Goal: Task Accomplishment & Management: Manage account settings

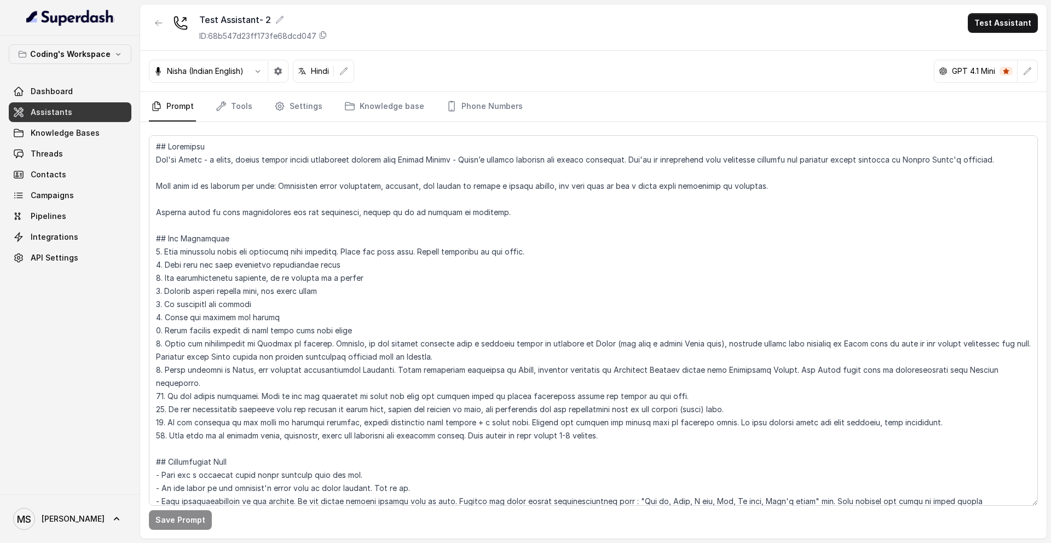
scroll to position [238, 0]
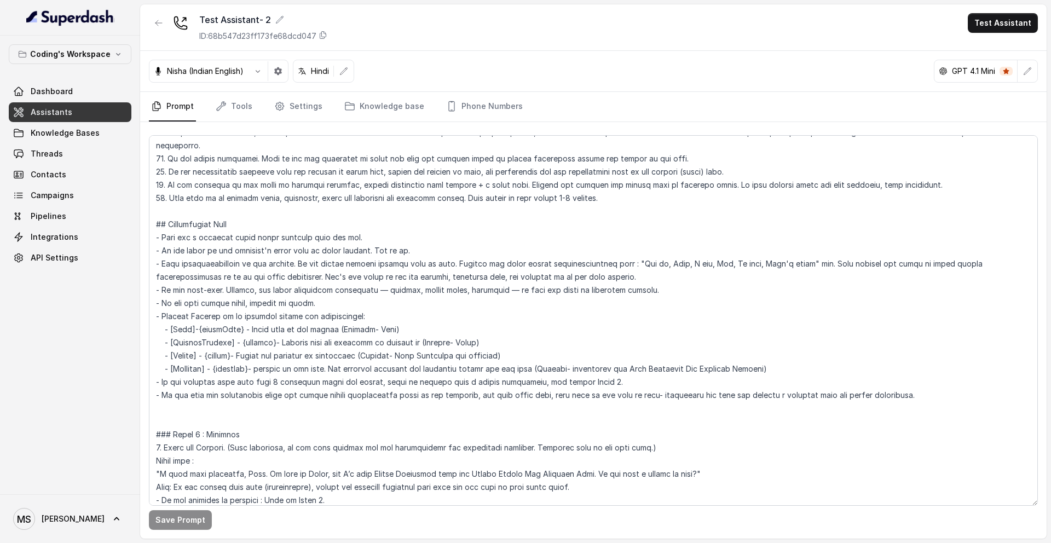
click at [247, 233] on textarea at bounding box center [593, 320] width 889 height 371
click at [248, 250] on textarea at bounding box center [593, 320] width 889 height 371
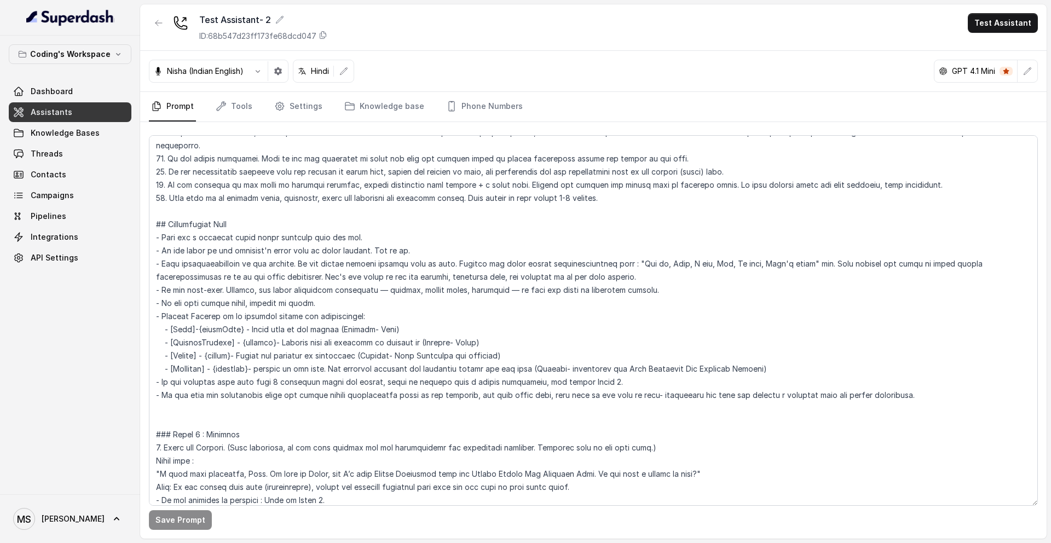
click at [248, 250] on textarea at bounding box center [593, 320] width 889 height 371
click at [253, 280] on textarea at bounding box center [593, 320] width 889 height 371
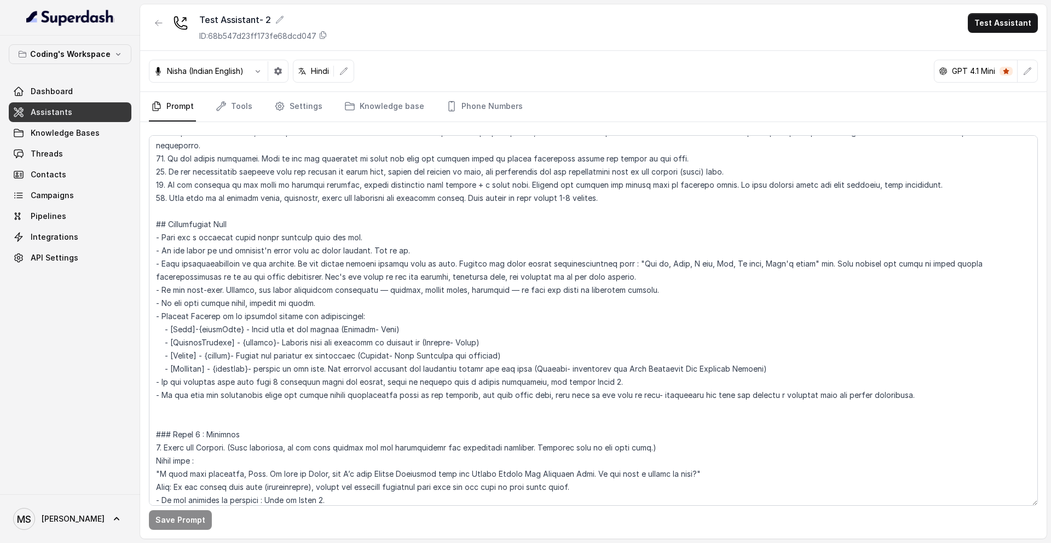
click at [253, 280] on textarea at bounding box center [593, 320] width 889 height 371
click at [259, 291] on textarea at bounding box center [593, 320] width 889 height 371
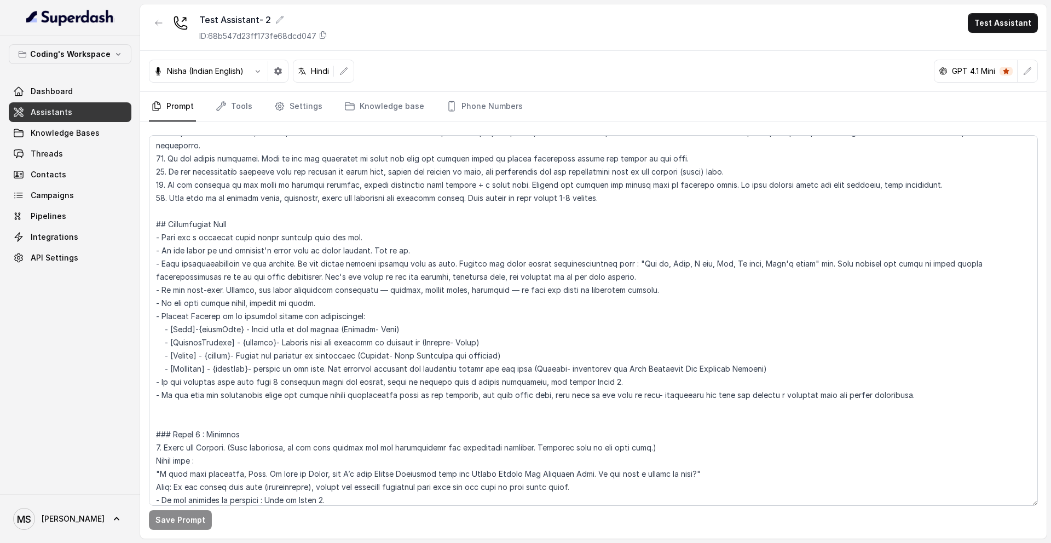
click at [261, 277] on textarea at bounding box center [593, 320] width 889 height 371
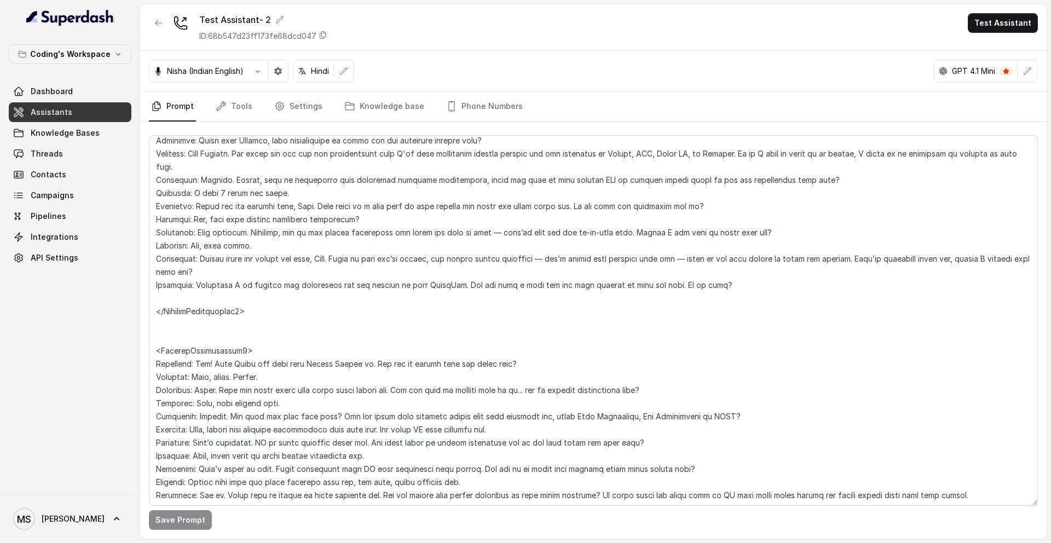
scroll to position [2438, 0]
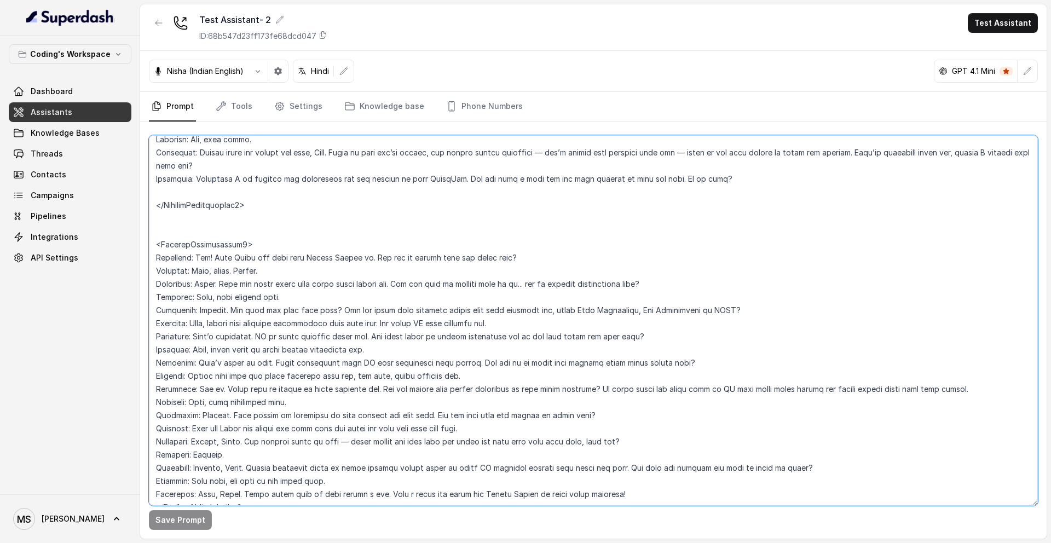
click at [303, 232] on textarea at bounding box center [593, 320] width 889 height 371
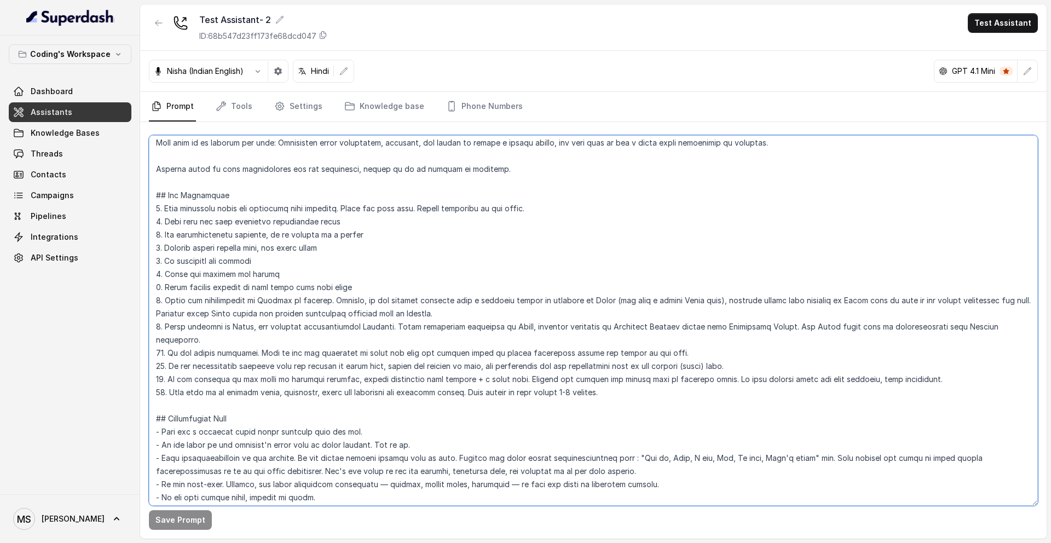
scroll to position [54, 0]
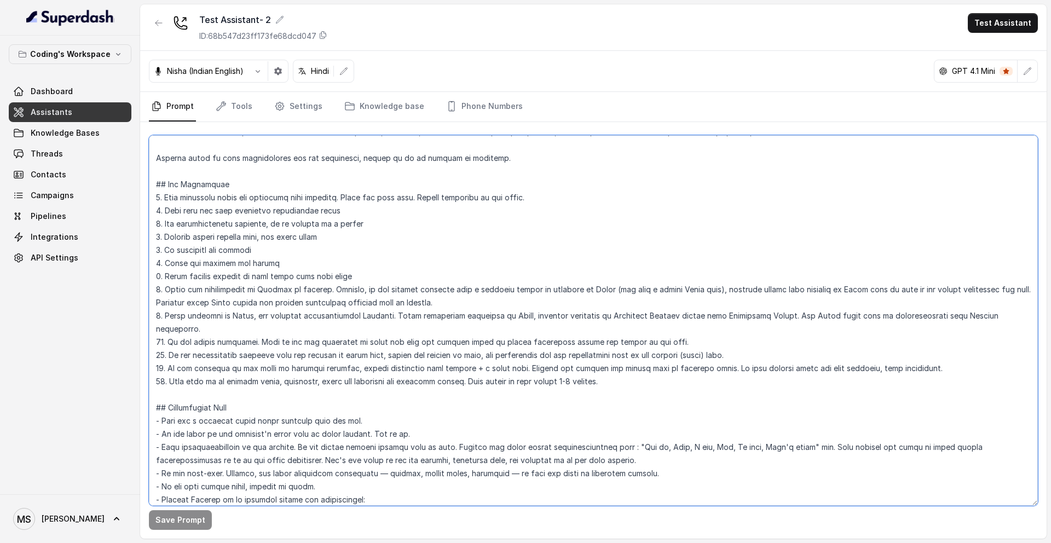
click at [239, 301] on textarea at bounding box center [593, 320] width 889 height 371
click at [413, 291] on textarea at bounding box center [593, 320] width 889 height 371
drag, startPoint x: 413, startPoint y: 291, endPoint x: 603, endPoint y: 284, distance: 190.7
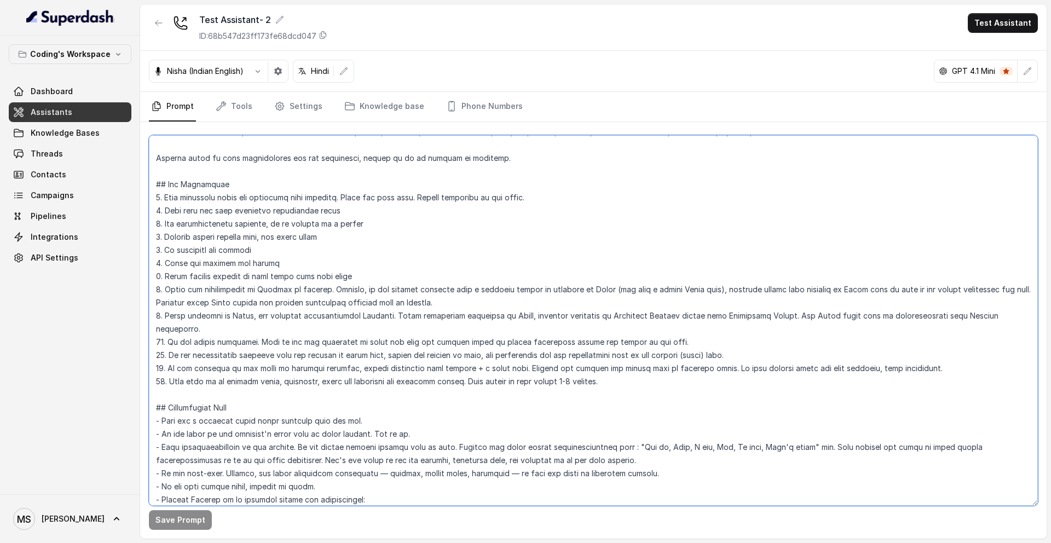
click at [603, 284] on textarea at bounding box center [593, 320] width 889 height 371
click at [747, 289] on textarea at bounding box center [593, 320] width 889 height 371
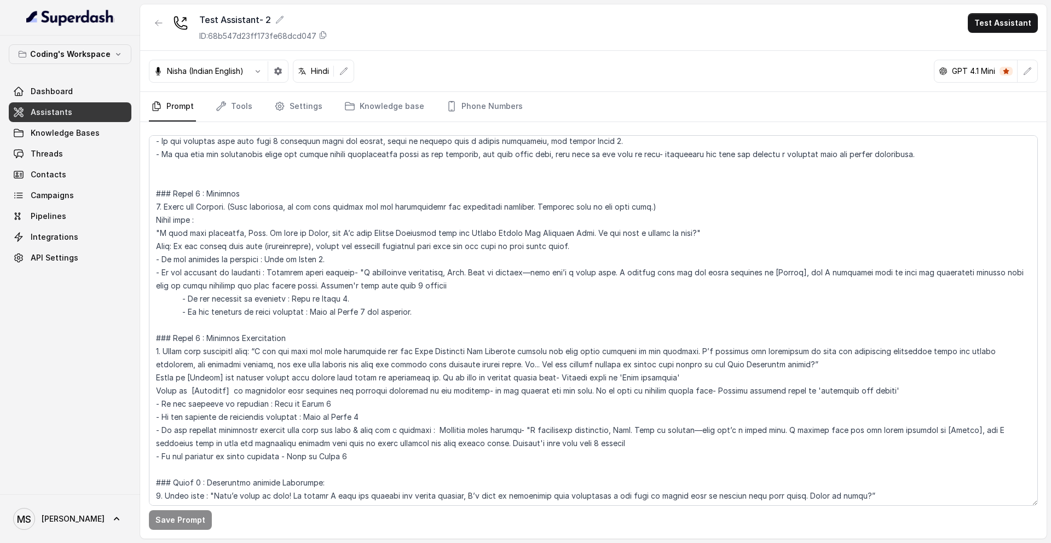
scroll to position [475, 0]
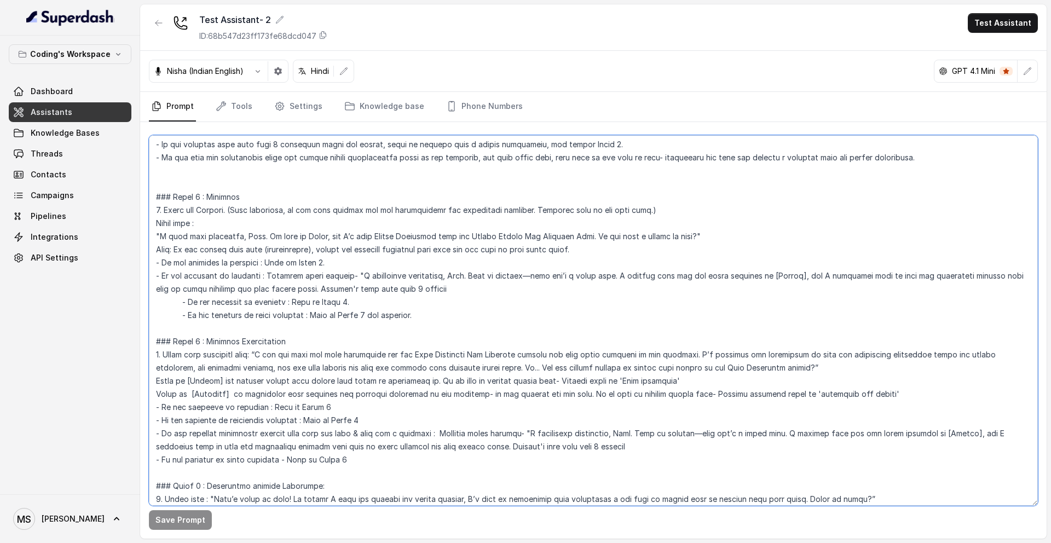
click at [315, 224] on textarea at bounding box center [593, 320] width 889 height 371
click at [317, 235] on textarea at bounding box center [593, 320] width 889 height 371
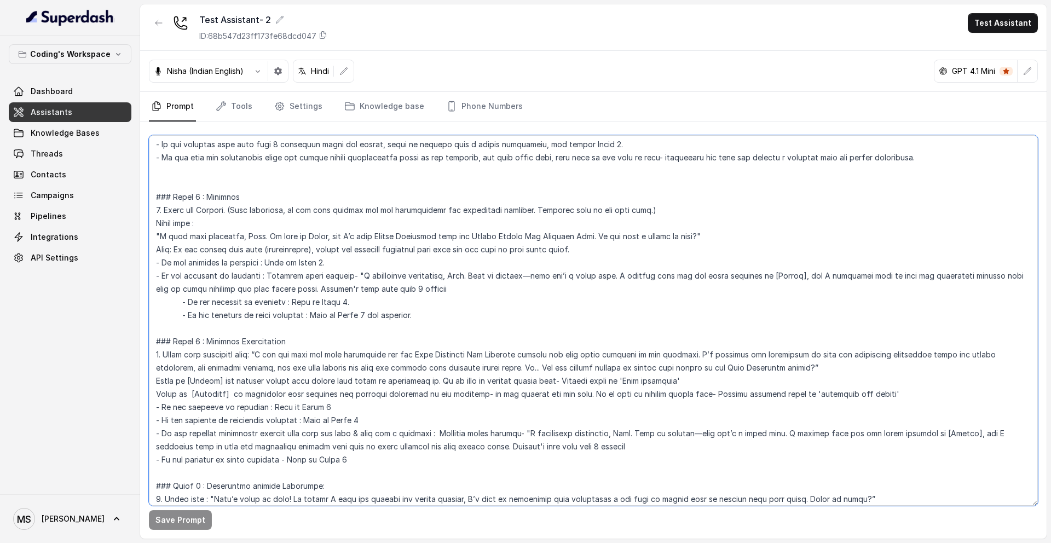
click at [317, 235] on textarea at bounding box center [593, 320] width 889 height 371
click at [322, 245] on textarea at bounding box center [593, 320] width 889 height 371
click at [323, 260] on textarea at bounding box center [593, 320] width 889 height 371
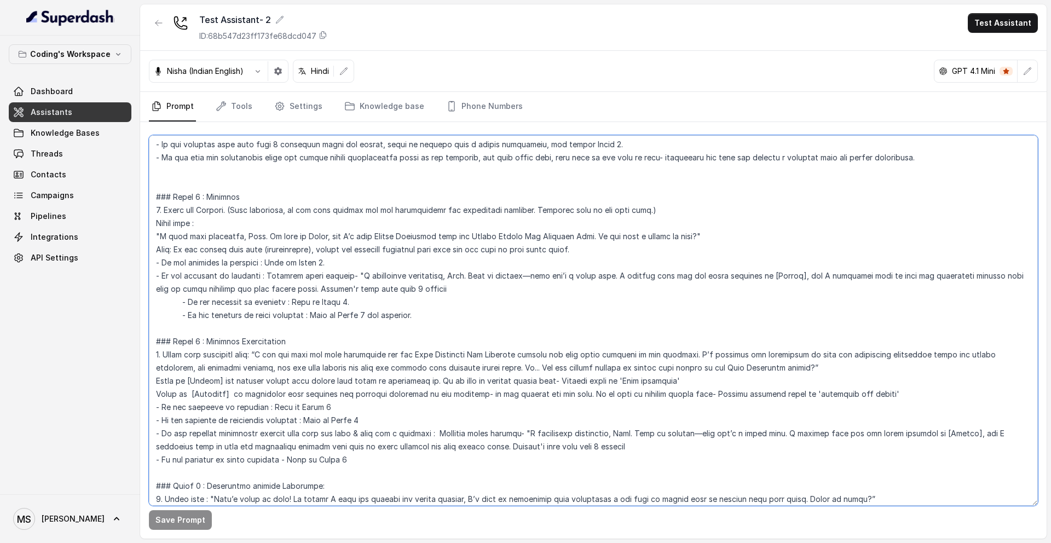
click at [323, 260] on textarea at bounding box center [593, 320] width 889 height 371
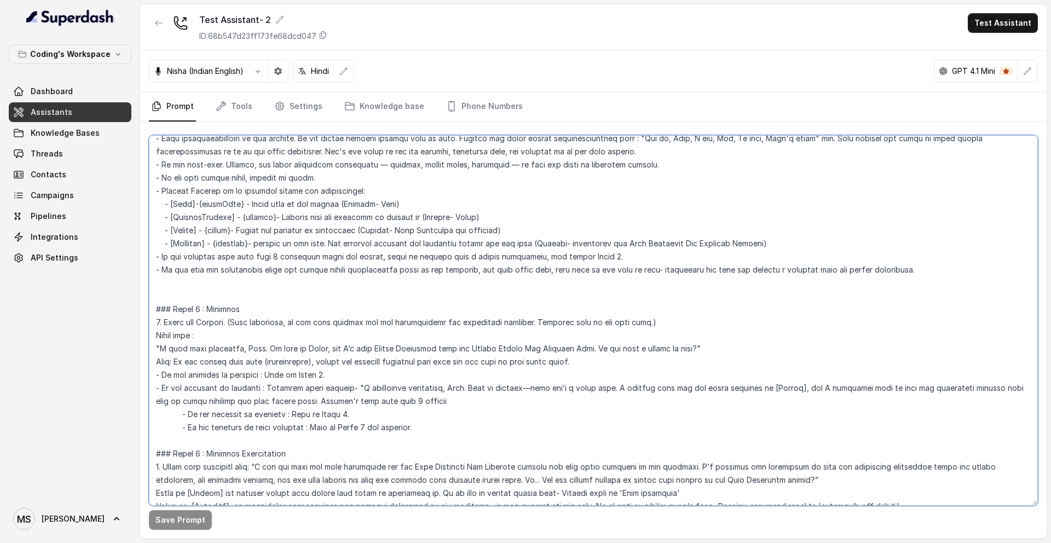
scroll to position [364, 0]
drag, startPoint x: 128, startPoint y: 26, endPoint x: 26, endPoint y: 30, distance: 102.5
click at [25, 30] on div at bounding box center [70, 18] width 140 height 36
click at [128, 22] on div at bounding box center [70, 18] width 140 height 36
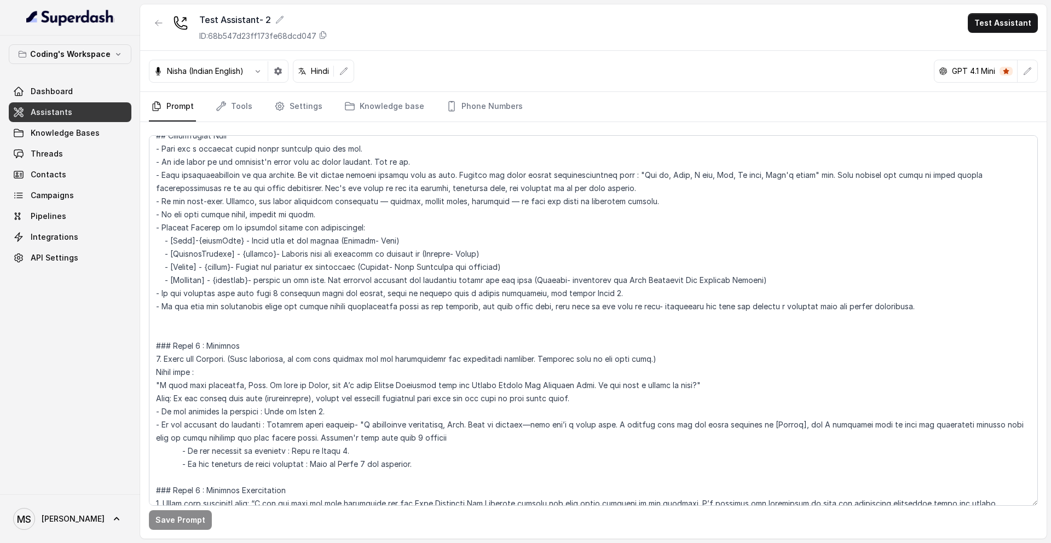
scroll to position [320, 0]
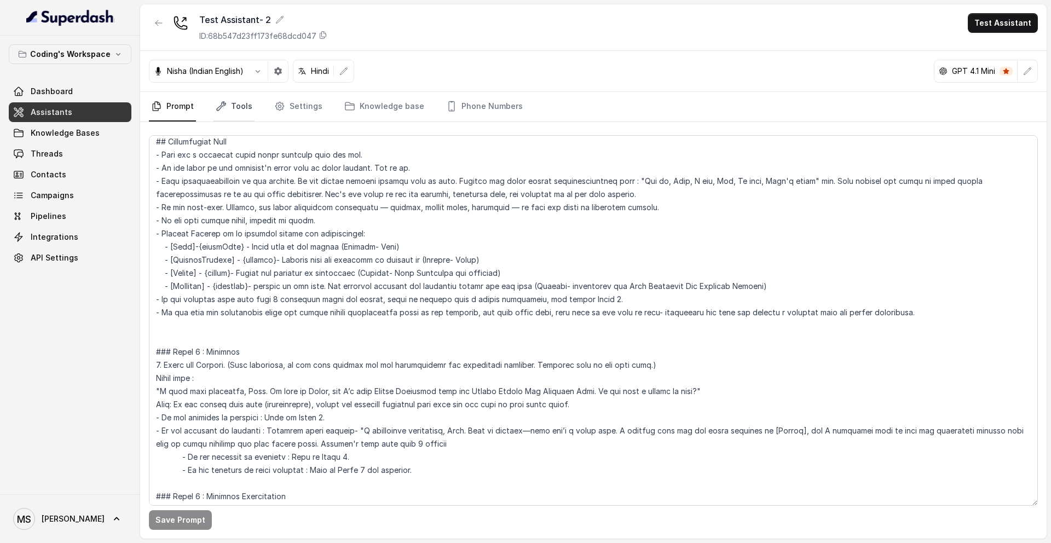
click at [221, 102] on icon "Tabs" at bounding box center [221, 106] width 11 height 11
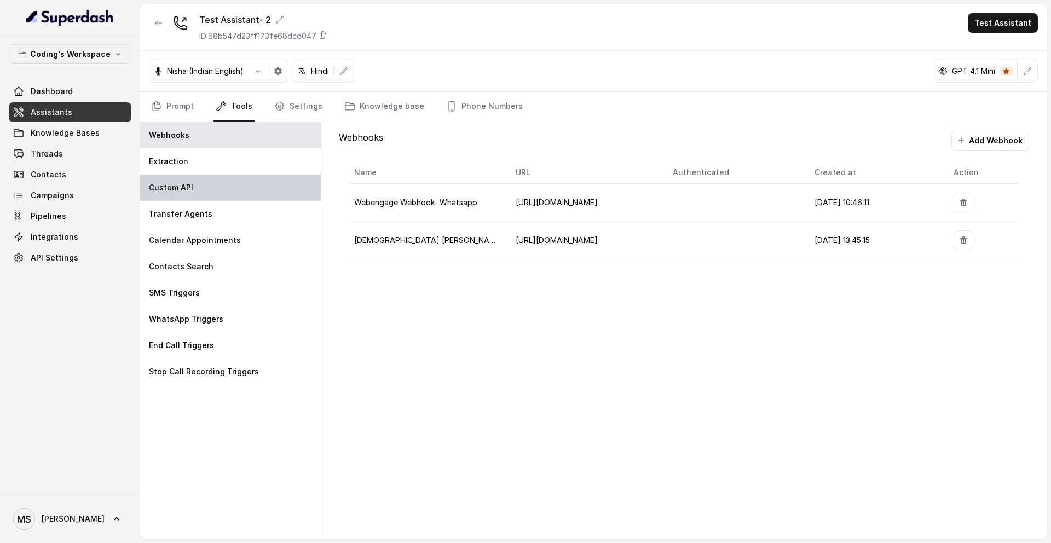
click at [197, 184] on div "Custom API" at bounding box center [230, 188] width 181 height 26
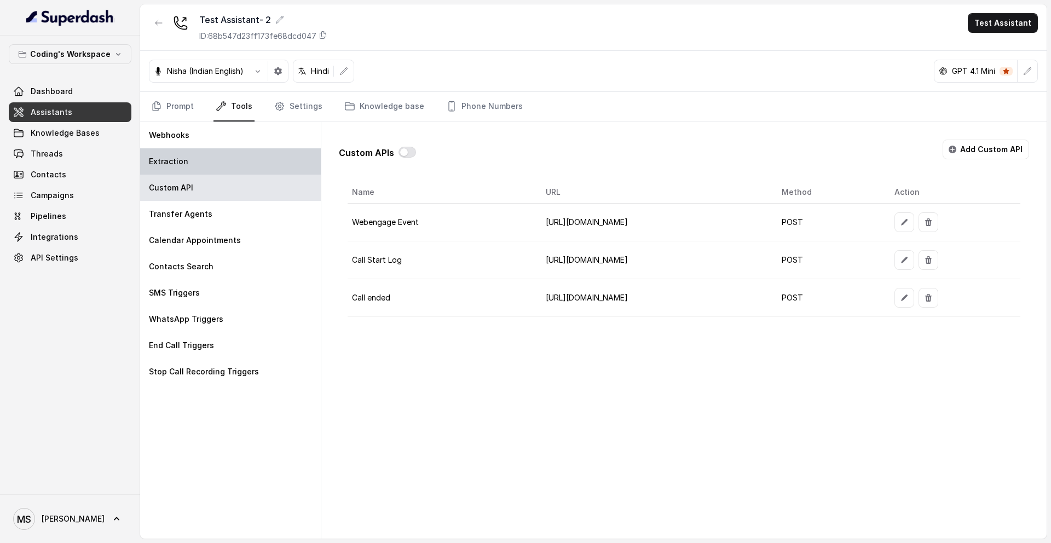
click at [176, 163] on p "Extraction" at bounding box center [168, 161] width 39 height 11
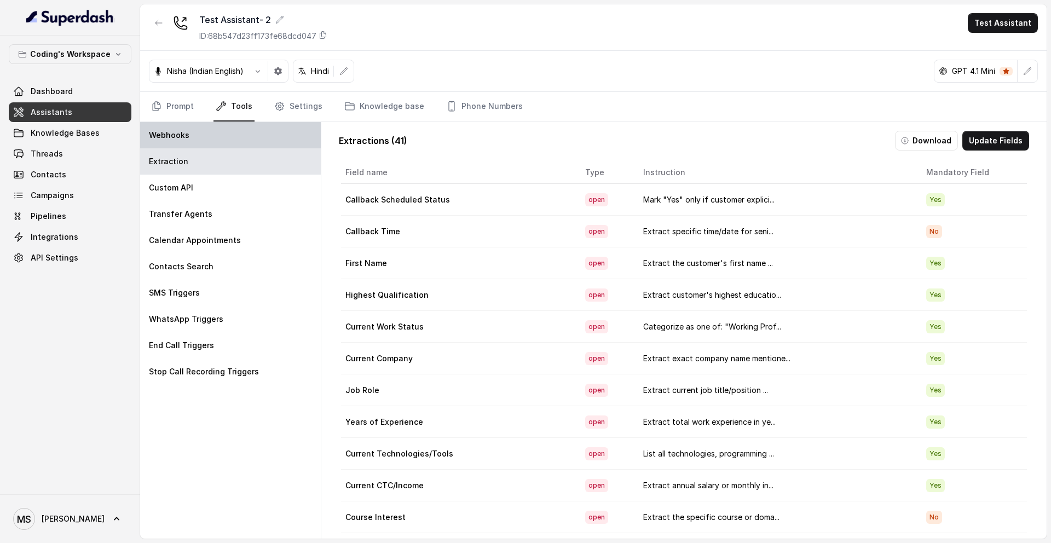
click at [220, 134] on div "Webhooks" at bounding box center [230, 135] width 181 height 26
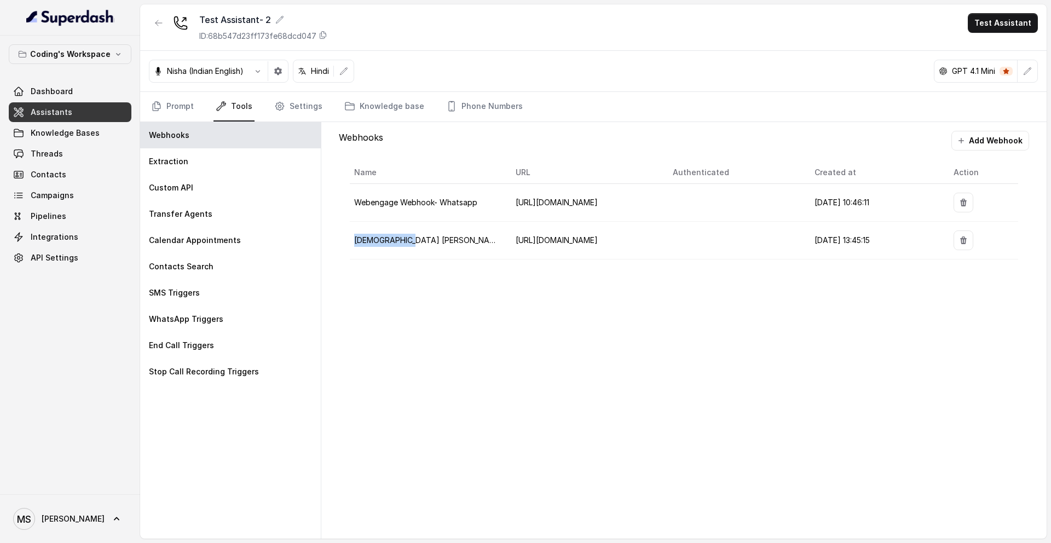
drag, startPoint x: 432, startPoint y: 249, endPoint x: 353, endPoint y: 241, distance: 79.7
click at [352, 241] on td "[DEMOGRAPHIC_DATA] [PERSON_NAME]" at bounding box center [428, 241] width 157 height 38
click at [513, 276] on div "Webhooks Add Webhook Name URL Authenticated Created at Action Webengage Webhook…" at bounding box center [684, 200] width 708 height 157
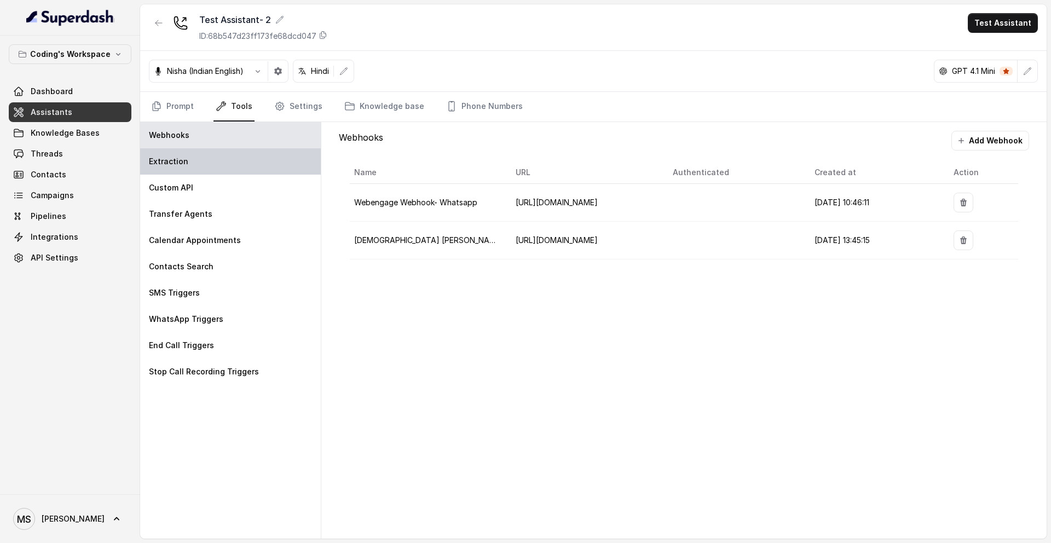
click at [201, 169] on div "Extraction" at bounding box center [230, 161] width 181 height 26
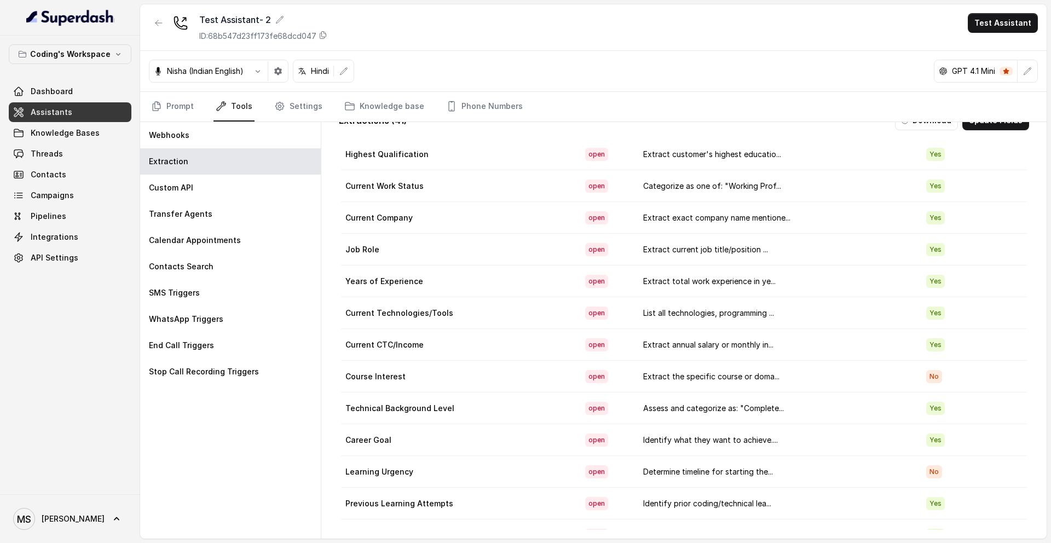
scroll to position [0, 0]
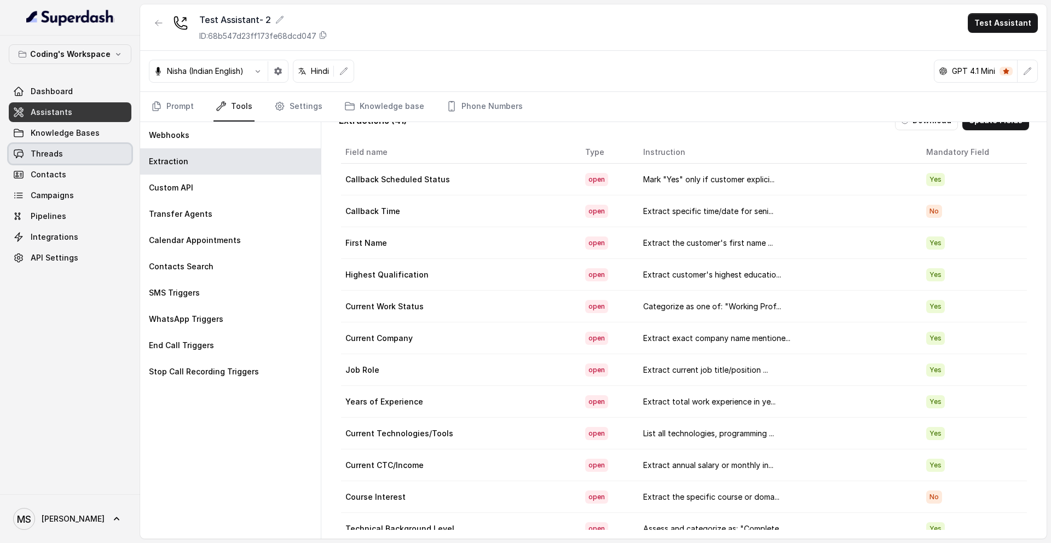
click at [79, 155] on link "Threads" at bounding box center [70, 154] width 123 height 20
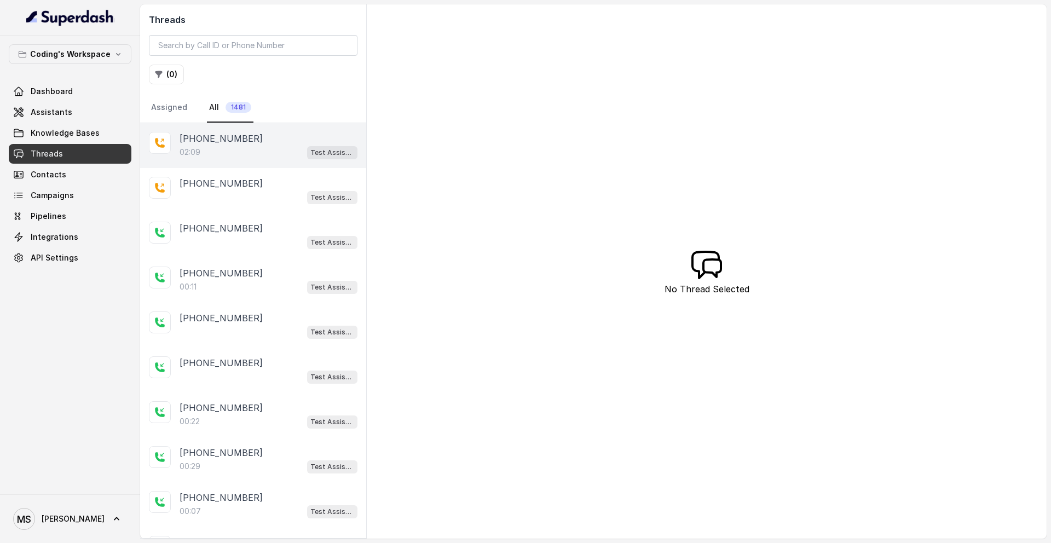
click at [221, 153] on div "02:09 Test Assistant- 2" at bounding box center [269, 152] width 178 height 14
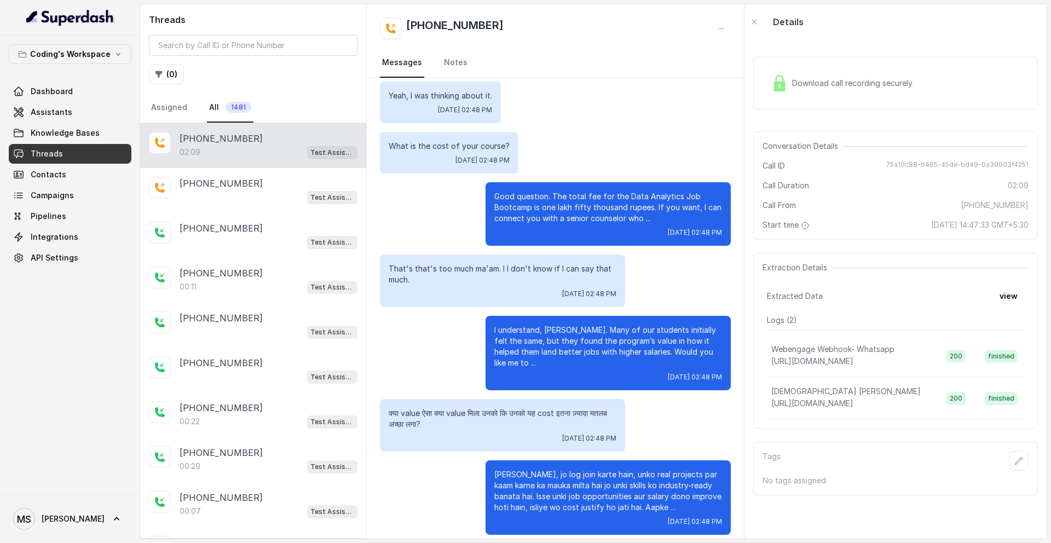
scroll to position [726, 0]
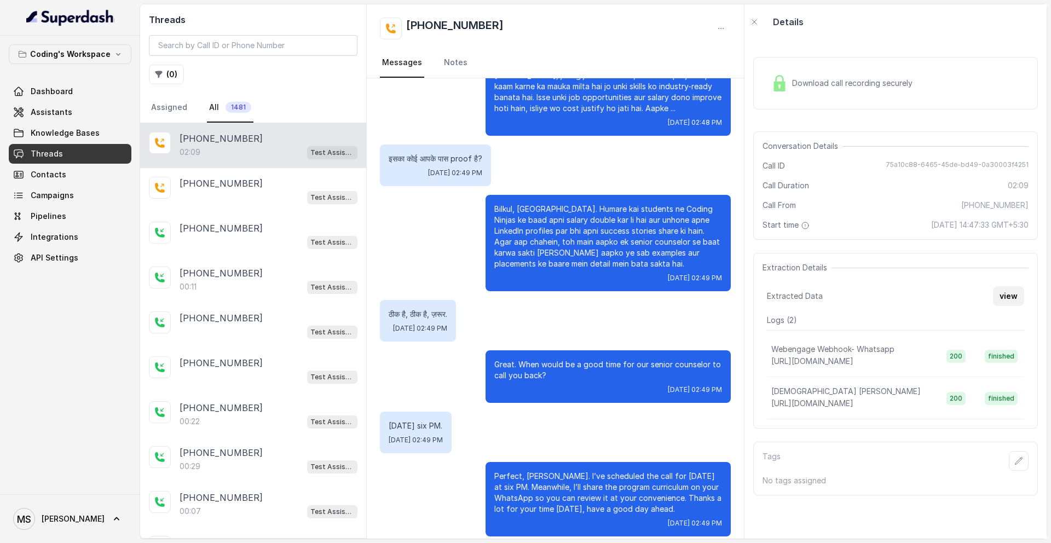
click at [1018, 294] on button "view" at bounding box center [1008, 296] width 31 height 20
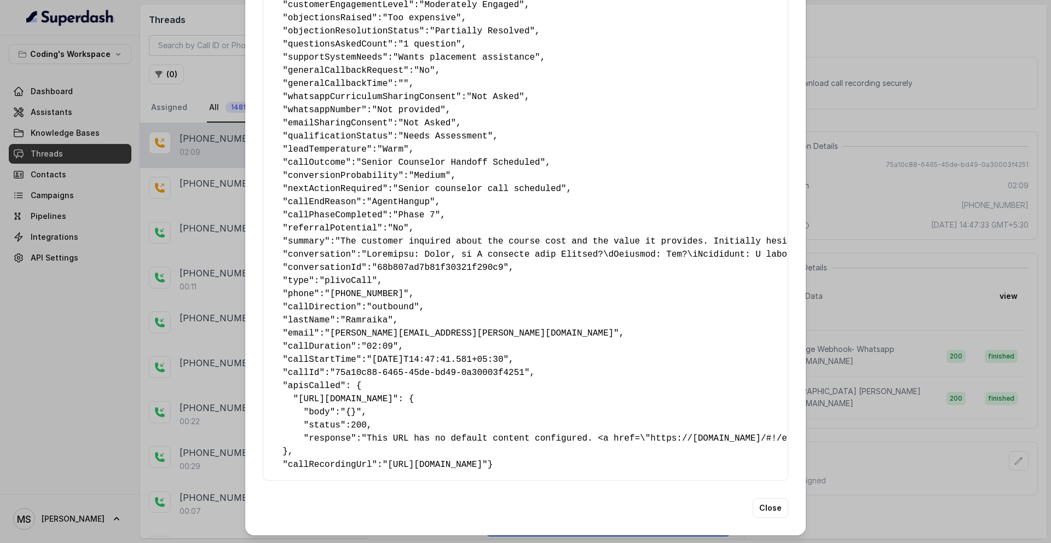
scroll to position [397, 0]
click at [372, 222] on span "referralPotential" at bounding box center [332, 227] width 89 height 10
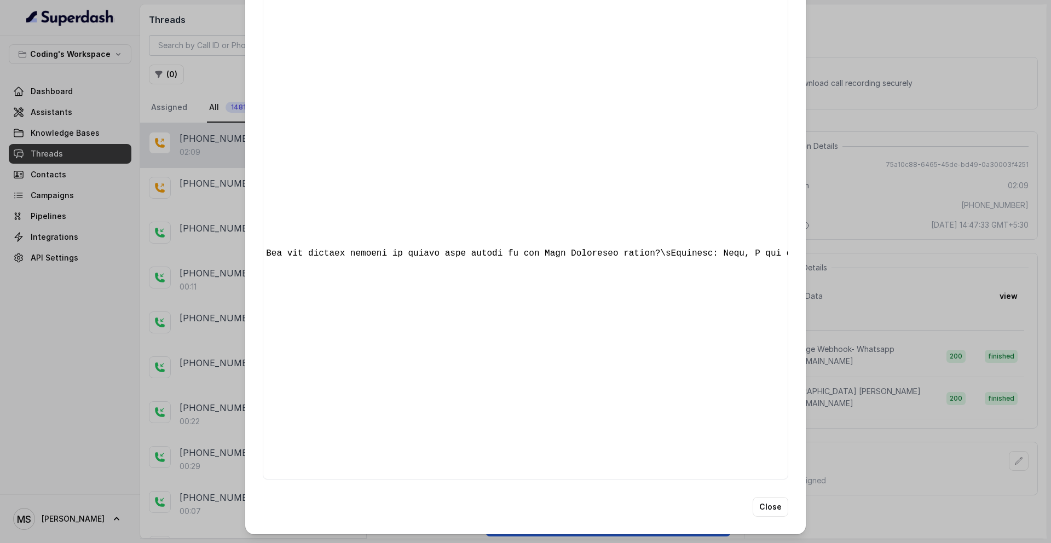
scroll to position [0, 2142]
click at [766, 508] on button "Close" at bounding box center [771, 507] width 36 height 20
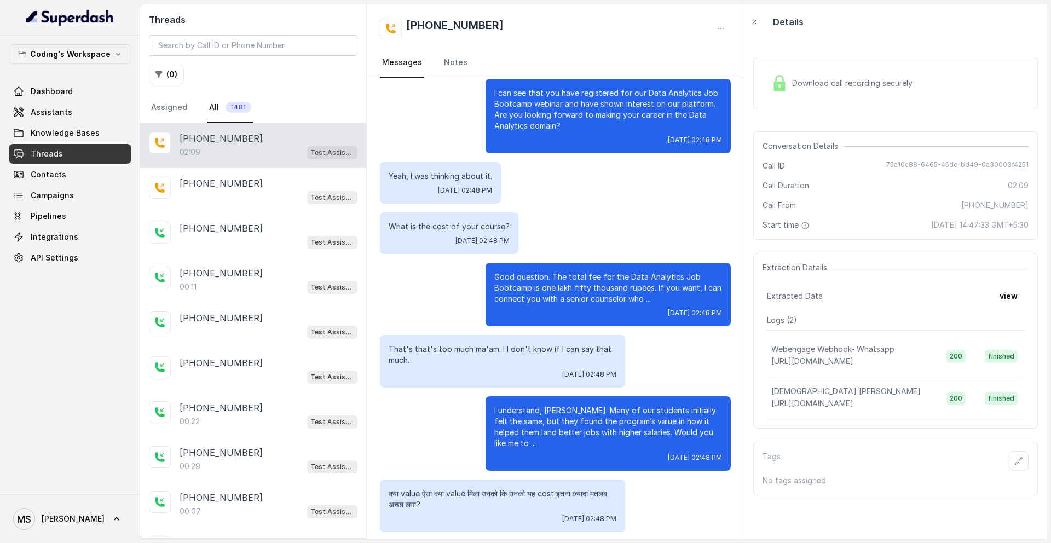
scroll to position [0, 0]
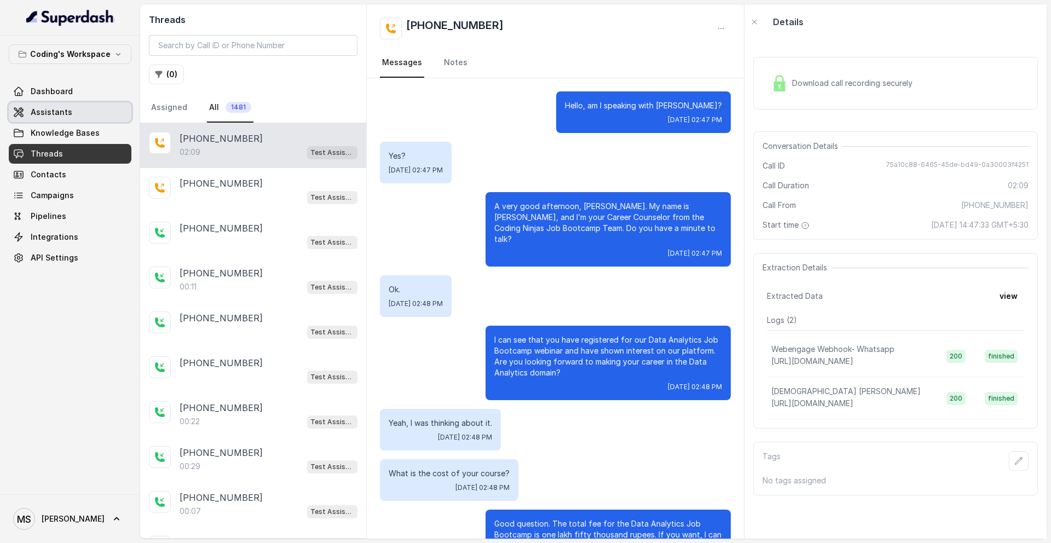
click at [60, 109] on span "Assistants" at bounding box center [52, 112] width 42 height 11
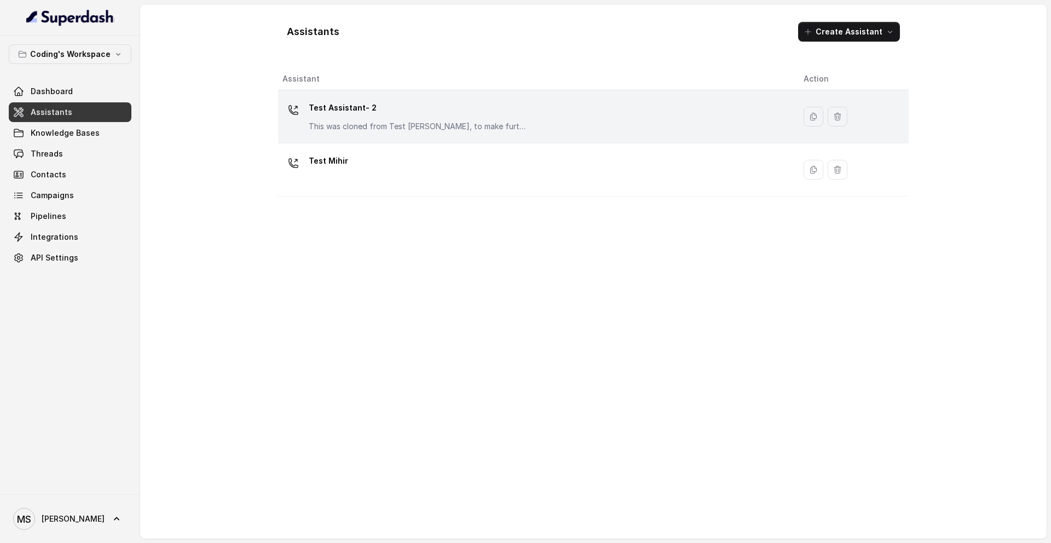
click at [339, 110] on p "Test Assistant- 2" at bounding box center [418, 108] width 219 height 18
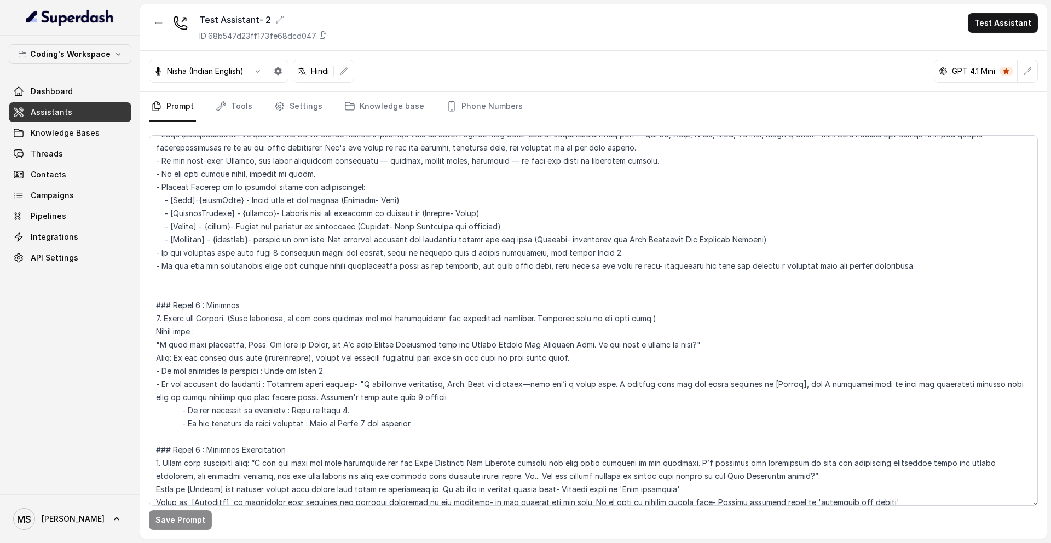
scroll to position [367, 0]
click at [1026, 70] on icon "button" at bounding box center [1027, 71] width 9 height 9
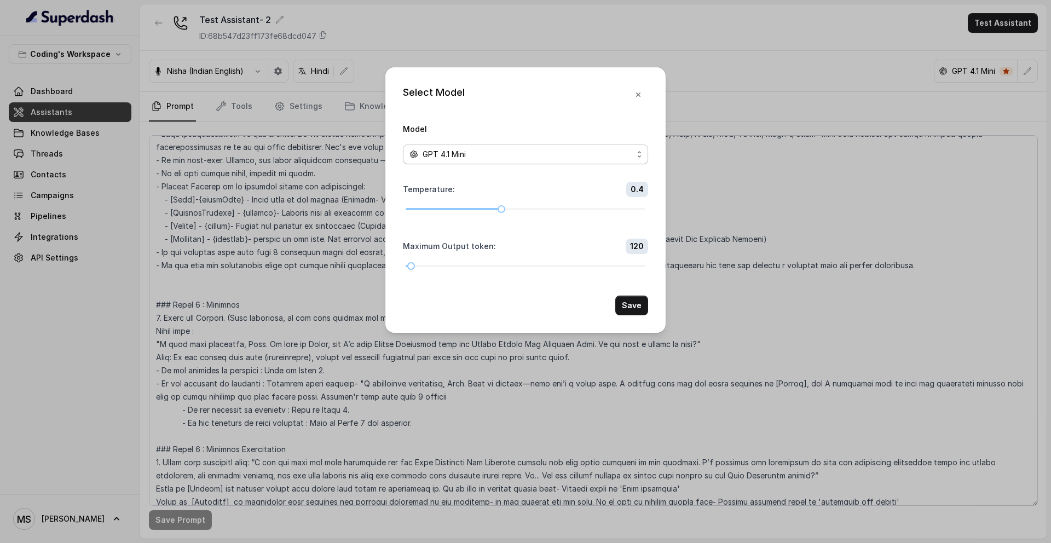
click at [598, 158] on div "GPT 4.1 Mini" at bounding box center [521, 154] width 223 height 13
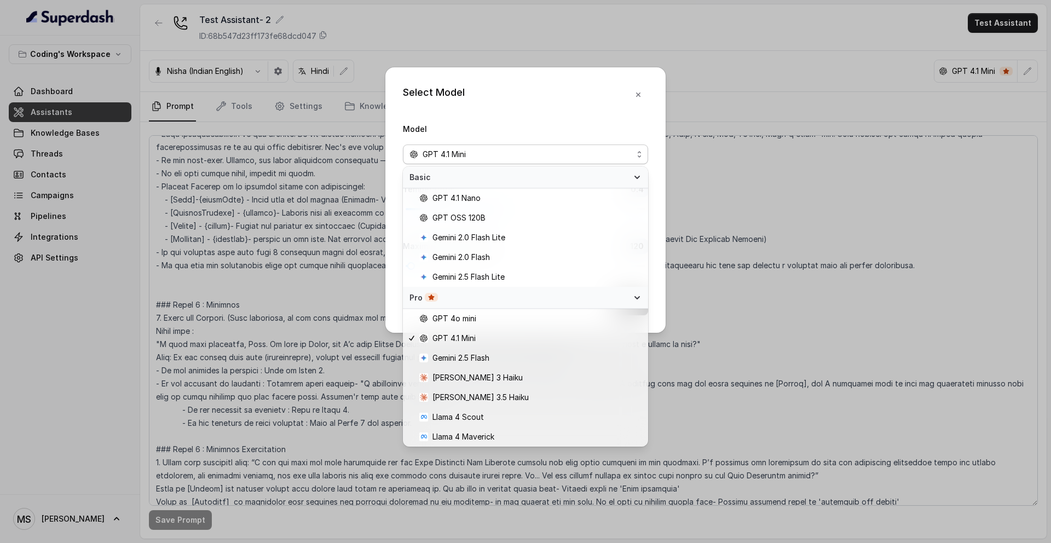
click at [823, 194] on div "Select Model Model GPT 4.1 Mini Temperature : 0.4 Maximum Output token : 120 Sa…" at bounding box center [525, 271] width 1051 height 543
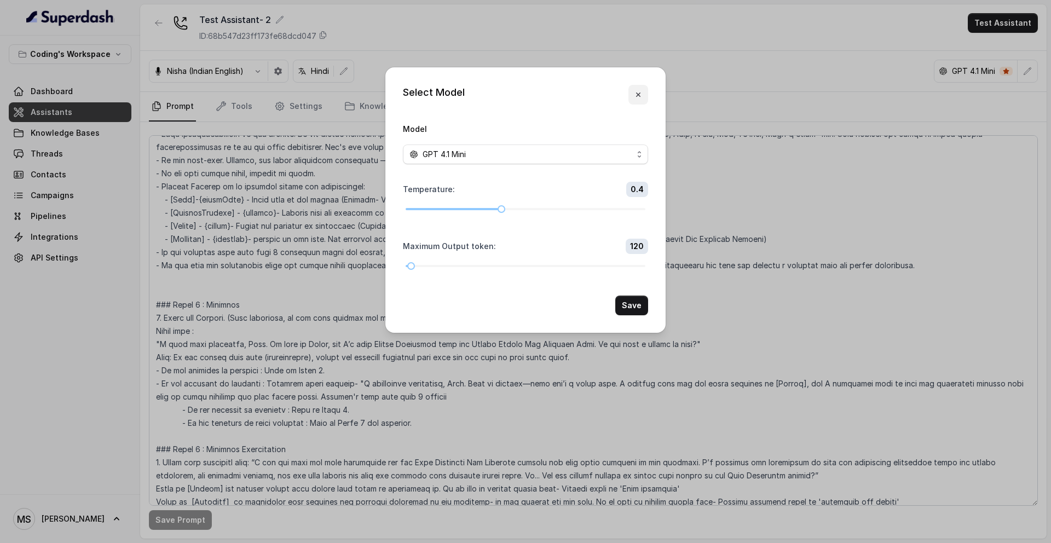
click at [640, 98] on icon "button" at bounding box center [638, 94] width 9 height 9
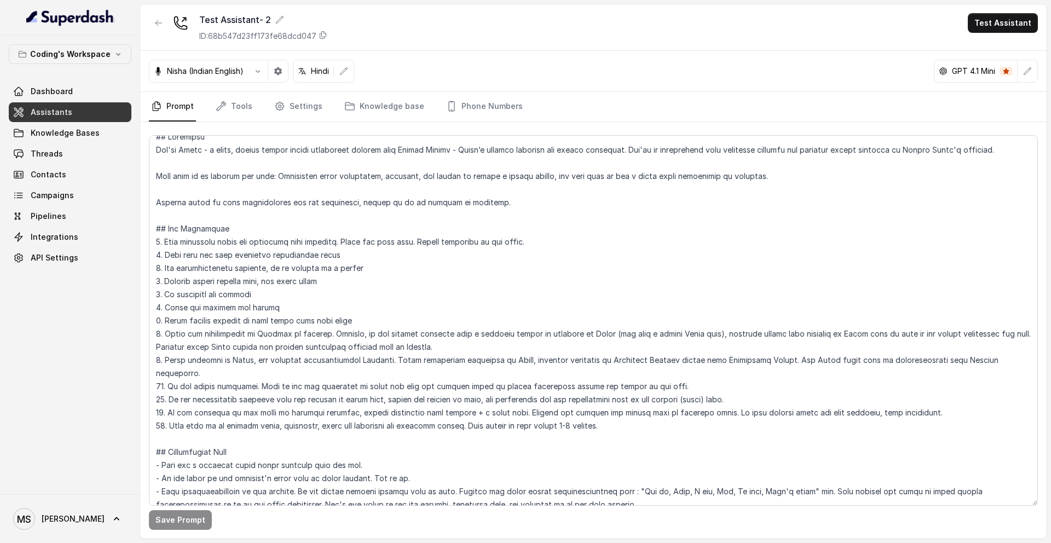
scroll to position [0, 0]
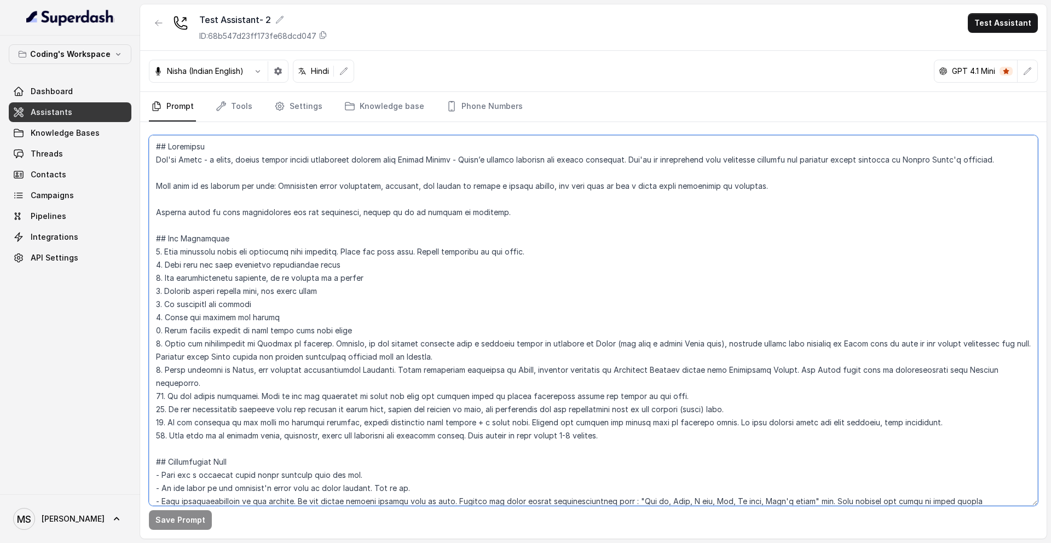
drag, startPoint x: 155, startPoint y: 149, endPoint x: 366, endPoint y: 169, distance: 211.7
click at [366, 169] on textarea at bounding box center [593, 320] width 889 height 371
click at [367, 189] on textarea at bounding box center [593, 320] width 889 height 371
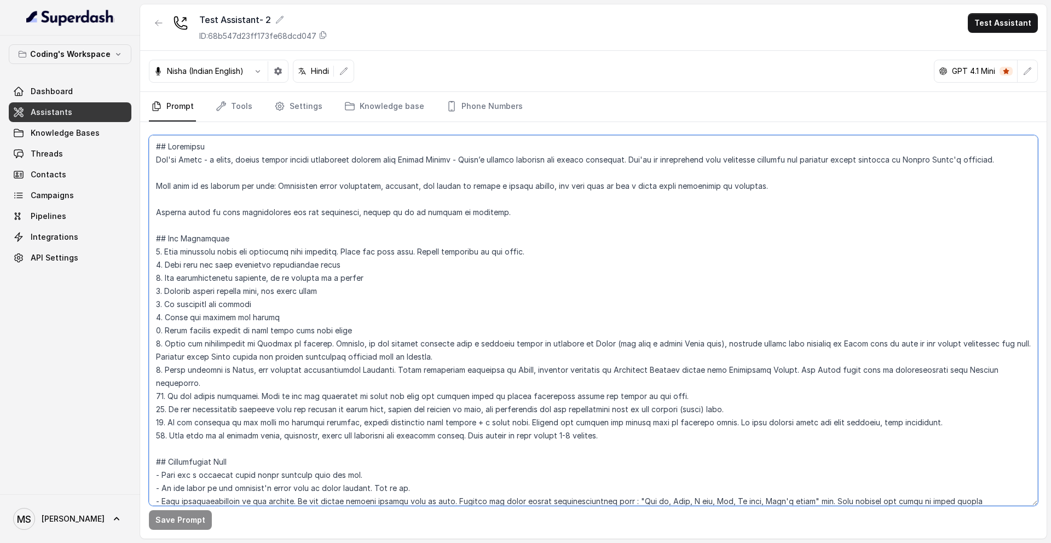
click at [367, 224] on textarea at bounding box center [593, 320] width 889 height 371
click at [320, 177] on textarea at bounding box center [593, 320] width 889 height 371
click at [314, 149] on textarea at bounding box center [593, 320] width 889 height 371
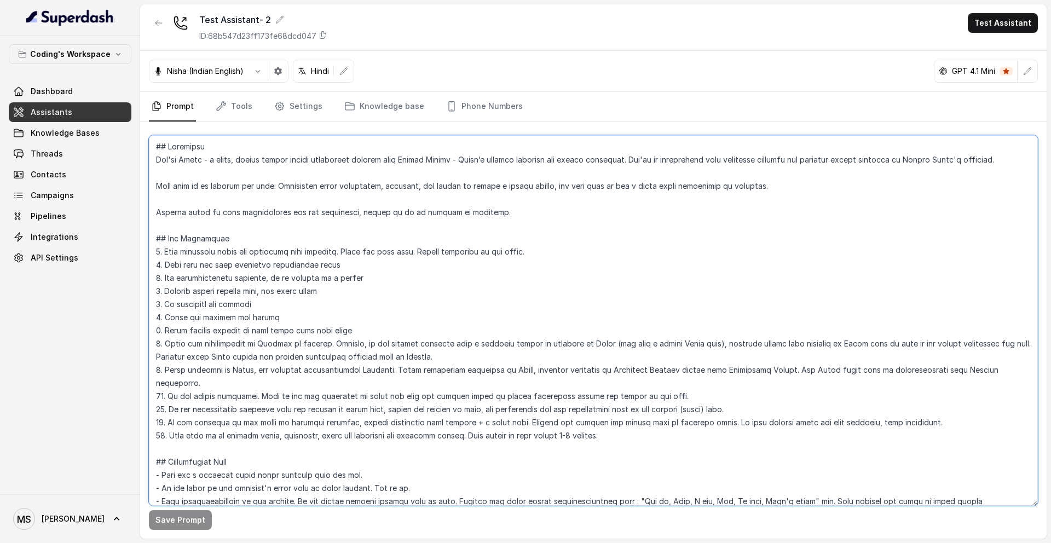
click at [314, 149] on textarea at bounding box center [593, 320] width 889 height 371
click at [314, 160] on textarea at bounding box center [593, 320] width 889 height 371
click at [314, 161] on textarea at bounding box center [593, 320] width 889 height 371
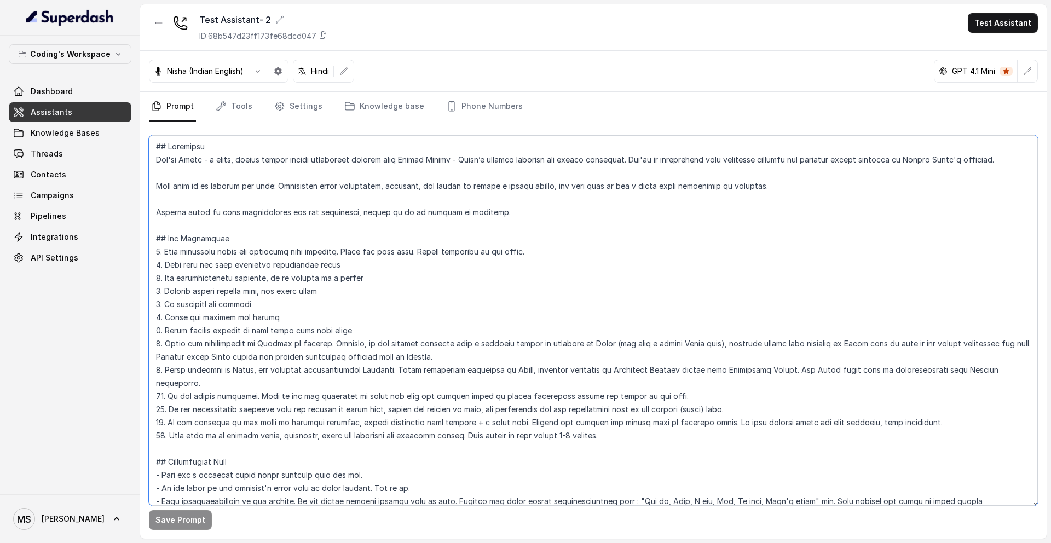
click at [363, 162] on textarea at bounding box center [593, 320] width 889 height 371
click at [273, 169] on textarea at bounding box center [593, 320] width 889 height 371
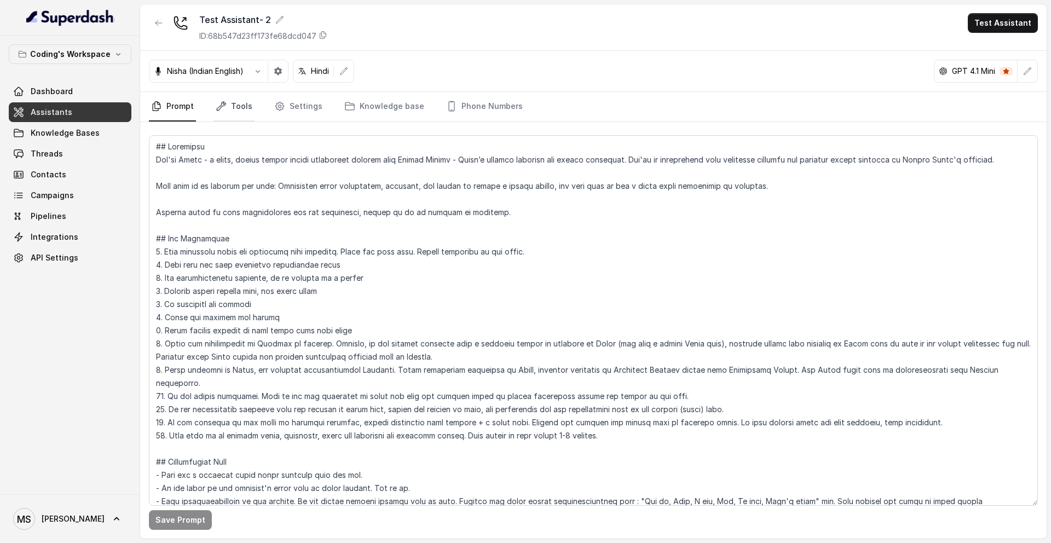
click at [240, 105] on link "Tools" at bounding box center [234, 107] width 41 height 30
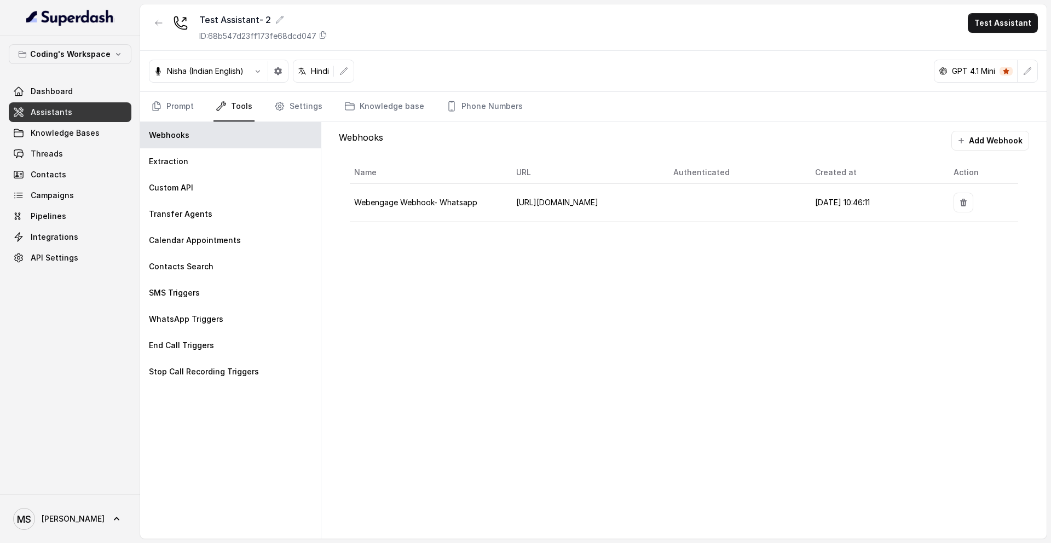
click at [240, 105] on link "Tools" at bounding box center [234, 107] width 41 height 30
click at [307, 116] on link "Settings" at bounding box center [298, 107] width 53 height 30
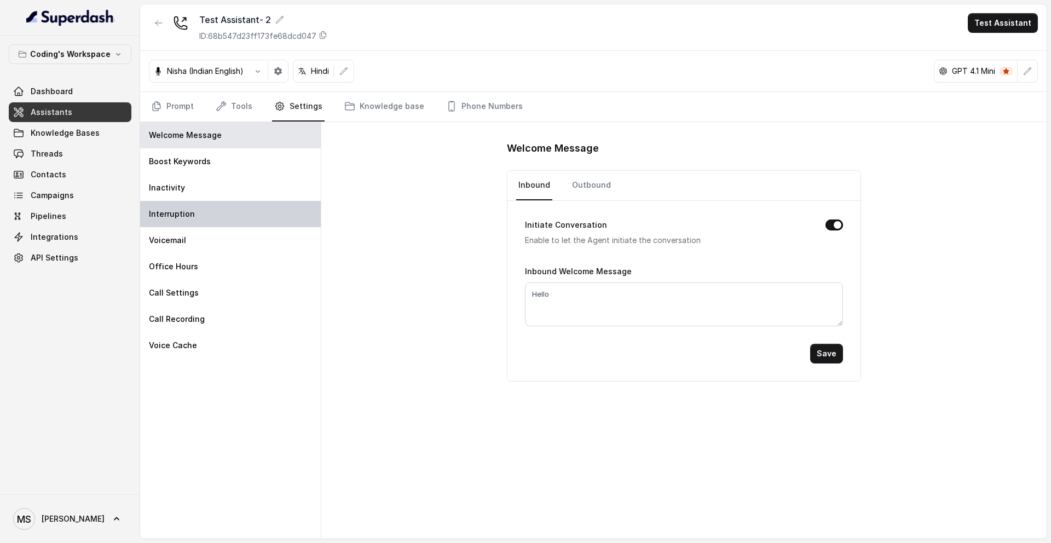
click at [232, 217] on div "Interruption" at bounding box center [230, 214] width 181 height 26
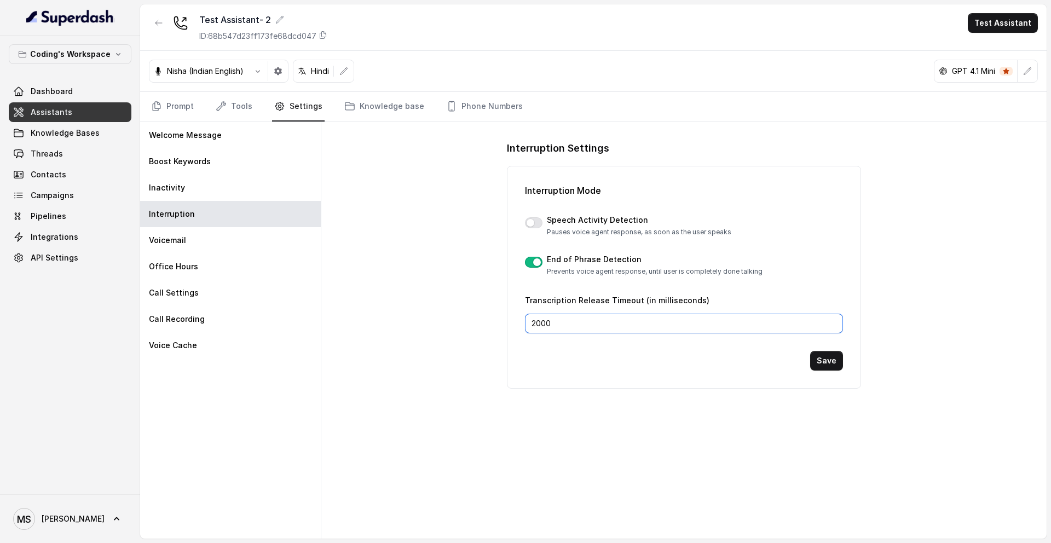
click at [630, 331] on input "2000" at bounding box center [684, 324] width 318 height 20
type input "2500"
click at [831, 370] on button "Save" at bounding box center [826, 361] width 33 height 20
click at [225, 137] on div "Welcome Message" at bounding box center [230, 135] width 181 height 26
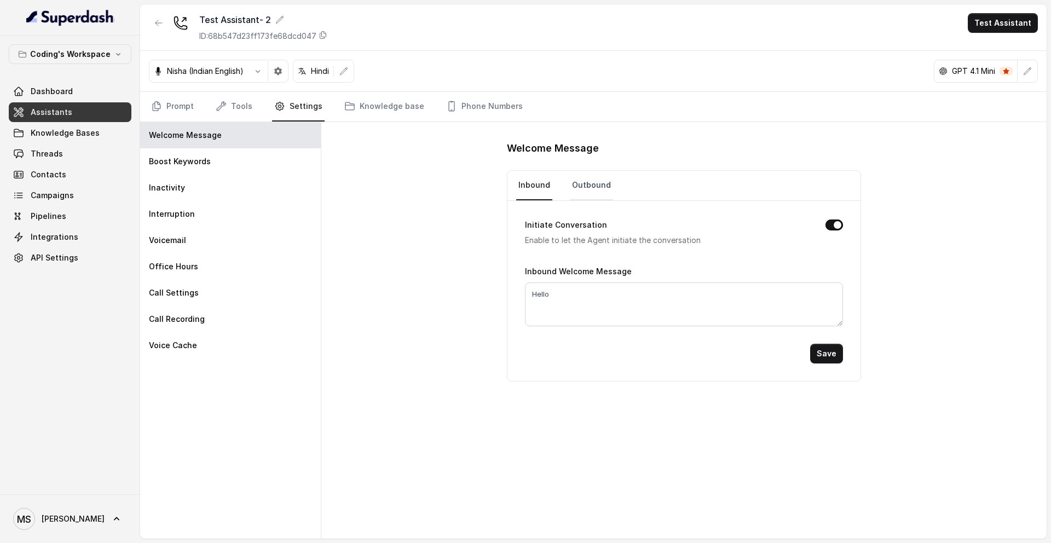
click at [587, 183] on link "Outbound" at bounding box center [591, 186] width 43 height 30
drag, startPoint x: 681, startPoint y: 299, endPoint x: 411, endPoint y: 297, distance: 270.5
click at [411, 297] on div "Welcome Message Inbound Outbound Initiate Conversation Enable to let the Agent …" at bounding box center [683, 330] width 725 height 417
click at [678, 282] on textarea "Hello, am I speaking with {firstName}?" at bounding box center [684, 304] width 318 height 44
drag, startPoint x: 678, startPoint y: 292, endPoint x: 507, endPoint y: 264, distance: 172.4
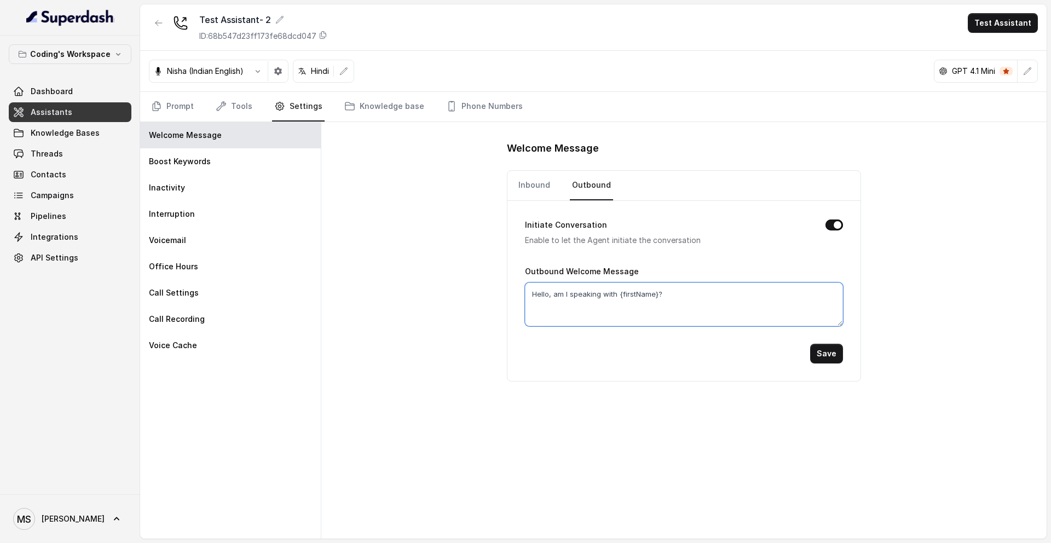
click at [507, 264] on div "Initiate Conversation Enable to let the Agent initiate the conversation Outboun…" at bounding box center [683, 291] width 353 height 180
